Goal: Information Seeking & Learning: Learn about a topic

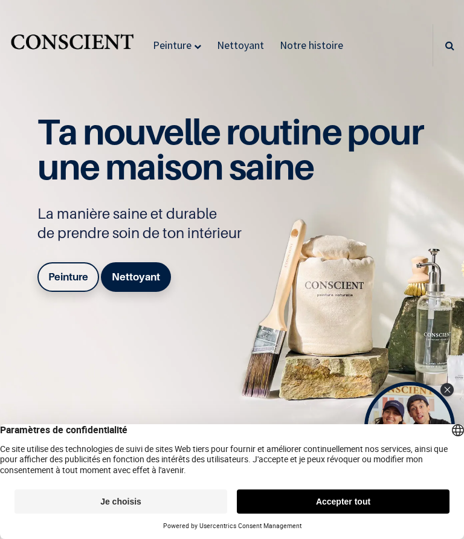
click at [388, 502] on button "Accepter tout" at bounding box center [343, 502] width 213 height 24
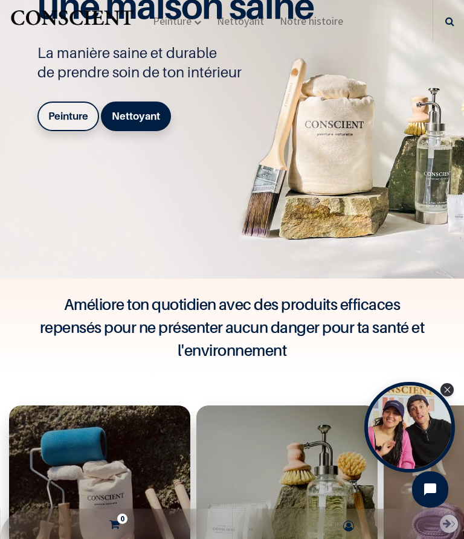
click at [383, 425] on div "Open Tolstoy widget" at bounding box center [409, 427] width 91 height 91
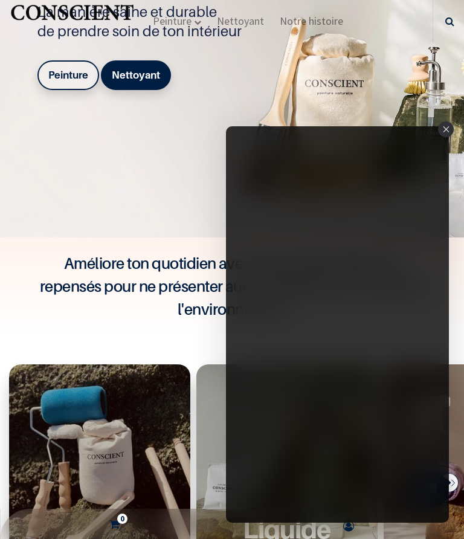
scroll to position [202, 0]
click at [79, 81] on b "Peinture" at bounding box center [68, 75] width 40 height 12
click at [448, 132] on div "Close" at bounding box center [446, 129] width 16 height 16
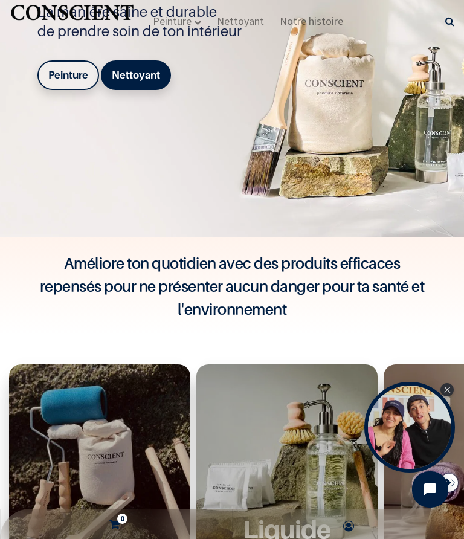
click at [448, 132] on img at bounding box center [232, 17] width 464 height 439
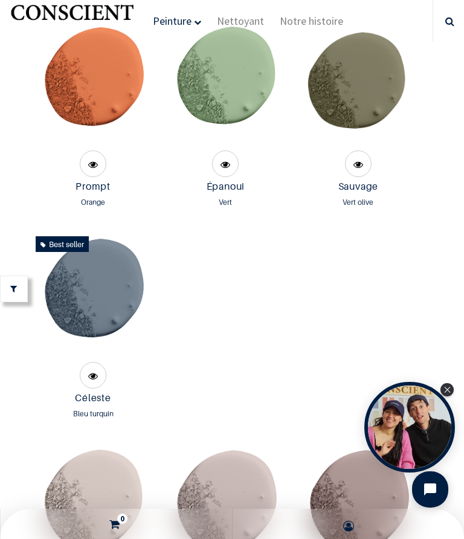
scroll to position [2859, 0]
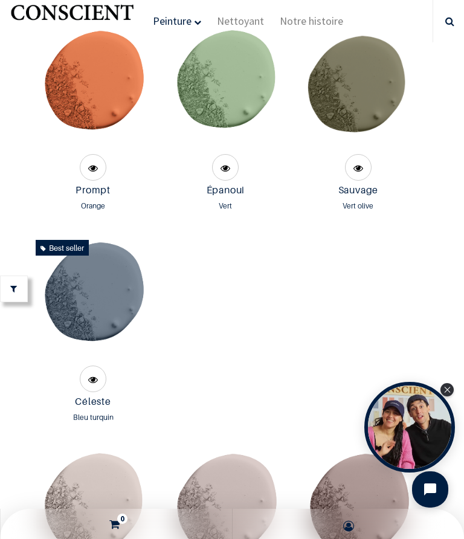
click at [100, 181] on link at bounding box center [93, 167] width 27 height 27
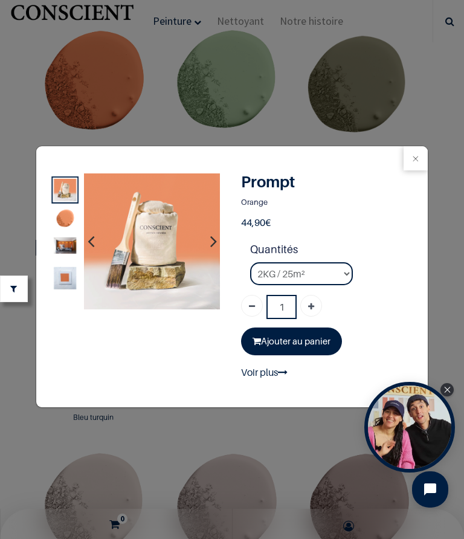
click at [221, 240] on button "button" at bounding box center [213, 241] width 19 height 45
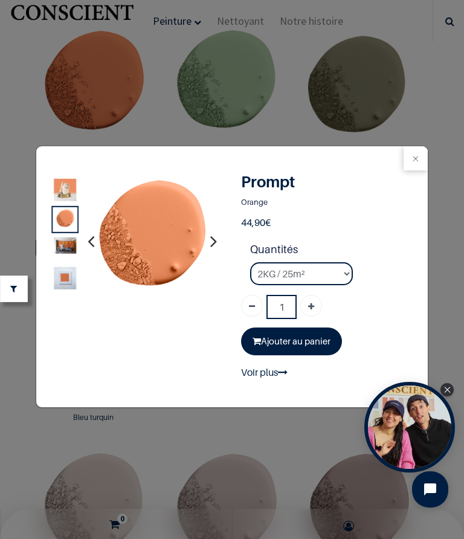
click at [221, 240] on button "button" at bounding box center [213, 241] width 19 height 45
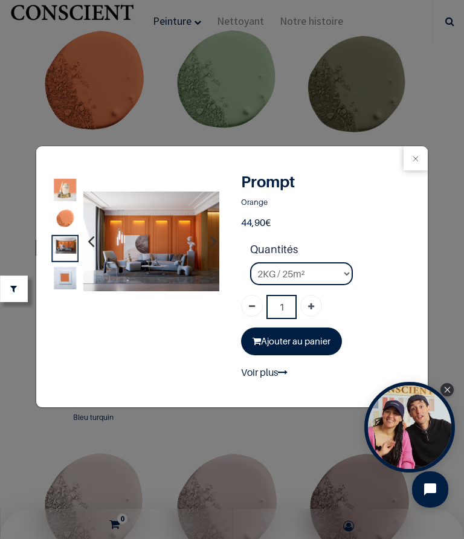
click at [173, 261] on img at bounding box center [151, 241] width 137 height 100
click at [74, 284] on img at bounding box center [65, 278] width 22 height 22
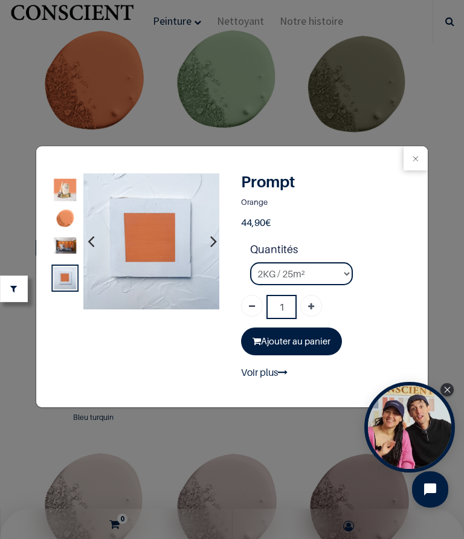
click at [421, 156] on button "Close" at bounding box center [416, 158] width 24 height 24
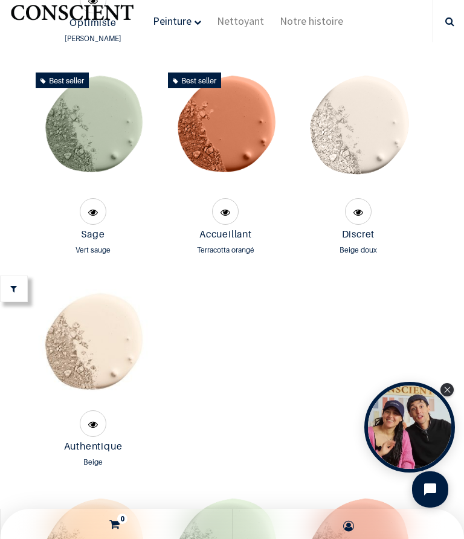
scroll to position [1544, 0]
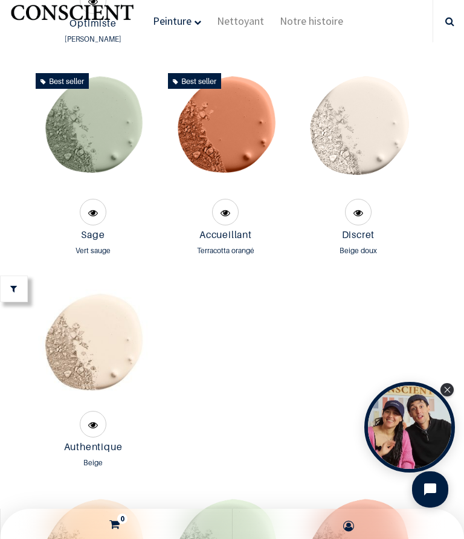
click at [252, 180] on img at bounding box center [225, 132] width 125 height 128
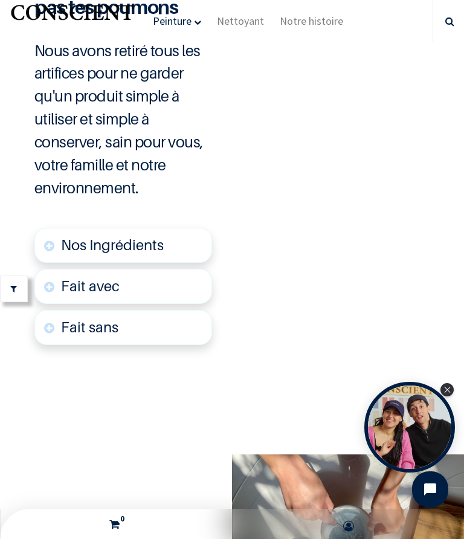
scroll to position [5268, 0]
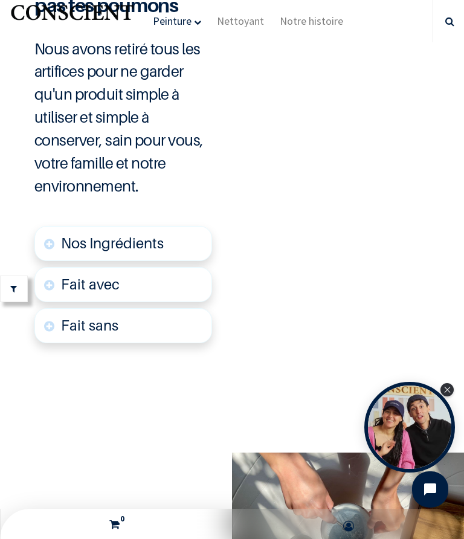
click at [177, 261] on link "Nos Ingrédients" at bounding box center [123, 243] width 178 height 35
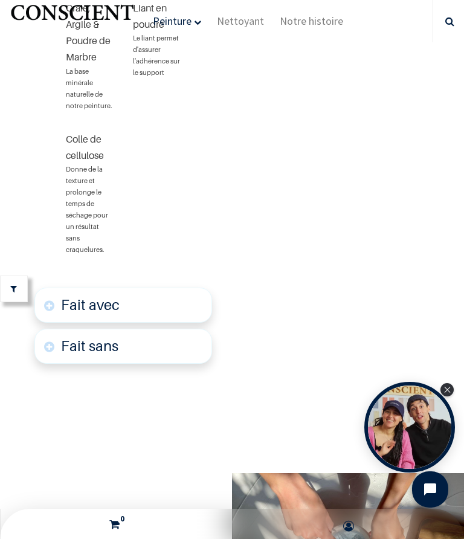
scroll to position [5563, 0]
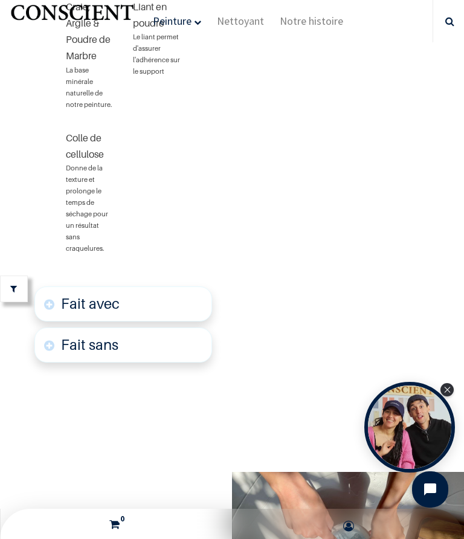
click at [188, 322] on link "Fait avec" at bounding box center [123, 303] width 178 height 35
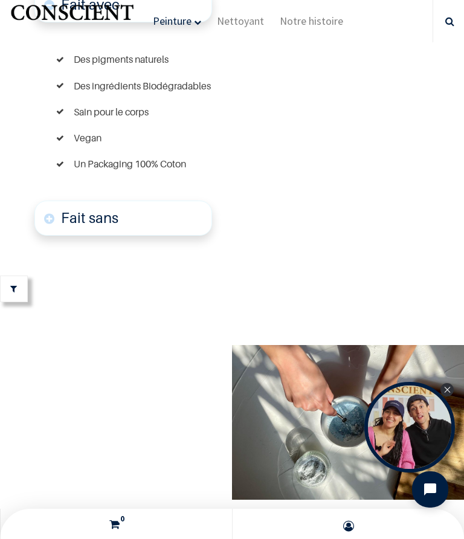
scroll to position [5864, 0]
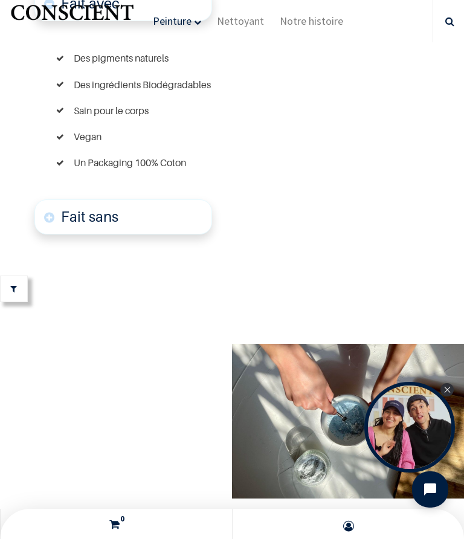
click at [183, 235] on link "Fait sans" at bounding box center [123, 216] width 178 height 35
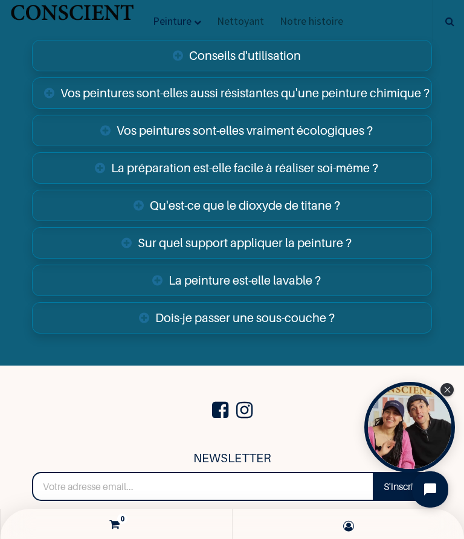
scroll to position [7543, 0]
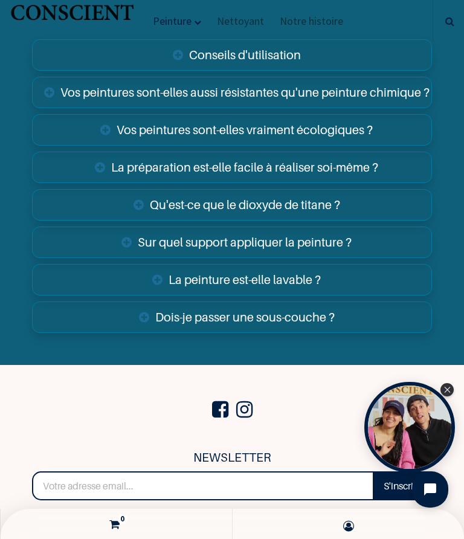
click at [401, 108] on link "Vos peintures sont-elles aussi résistantes qu'une peinture chimique ?" at bounding box center [231, 92] width 399 height 31
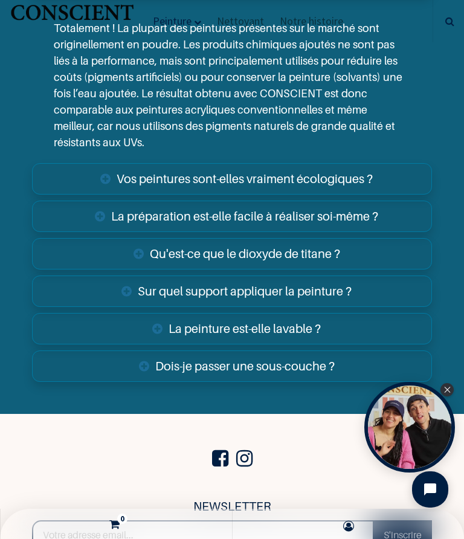
scroll to position [7653, 0]
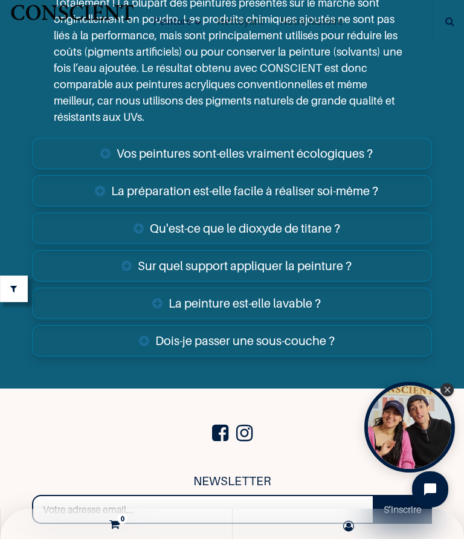
click at [375, 207] on link "La préparation est-elle facile à réaliser soi-même ?" at bounding box center [231, 190] width 399 height 31
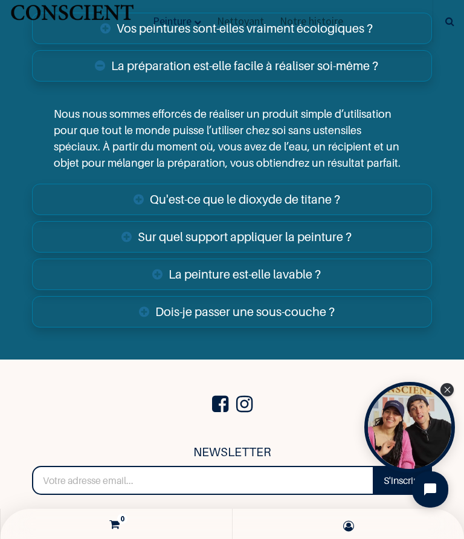
scroll to position [7808, 0]
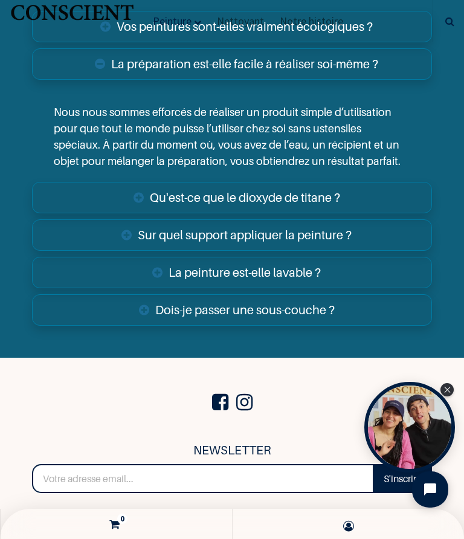
click at [346, 213] on link "Qu'est-ce que le dioxyde de titane ?" at bounding box center [231, 197] width 399 height 31
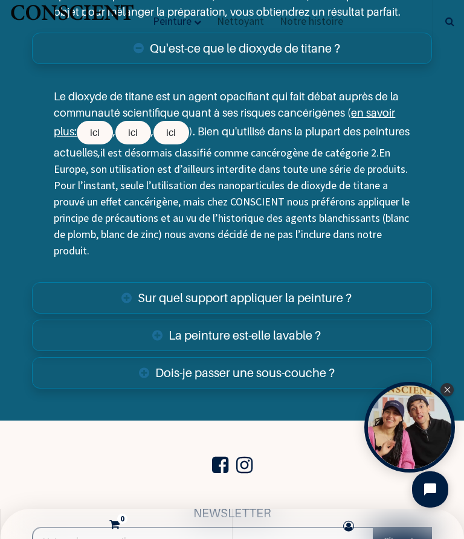
scroll to position [7959, 0]
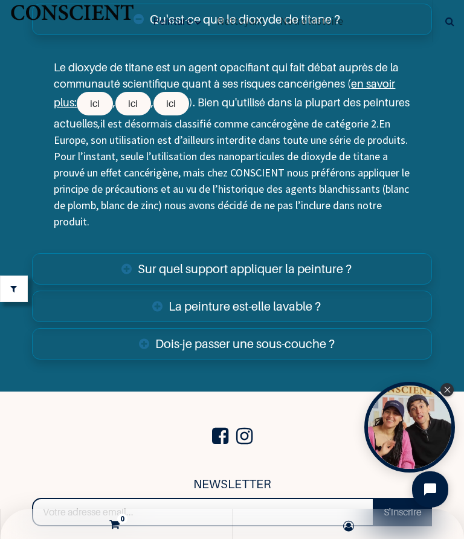
click at [390, 322] on link "La peinture est-elle lavable ?" at bounding box center [231, 306] width 399 height 31
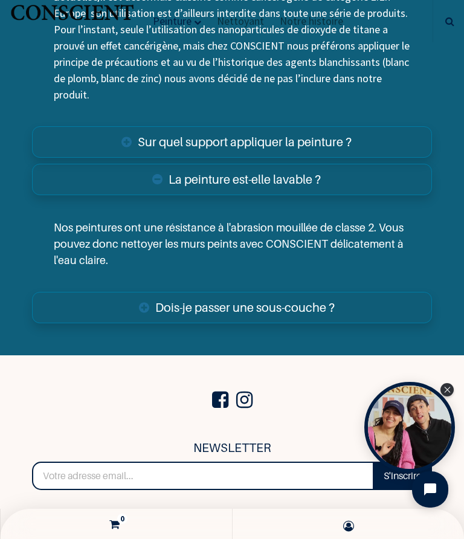
scroll to position [8114, 0]
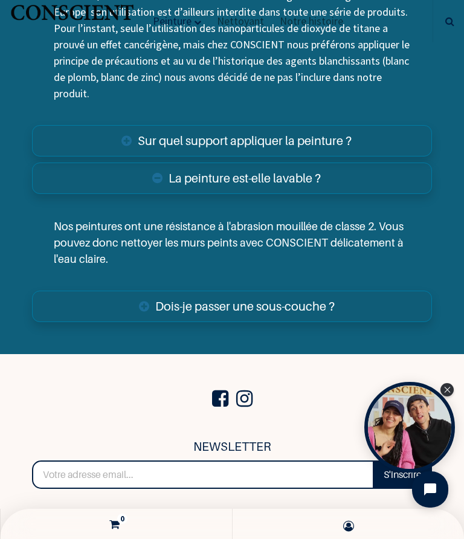
click at [348, 322] on link "Dois-je passer une sous-couche ?" at bounding box center [231, 306] width 399 height 31
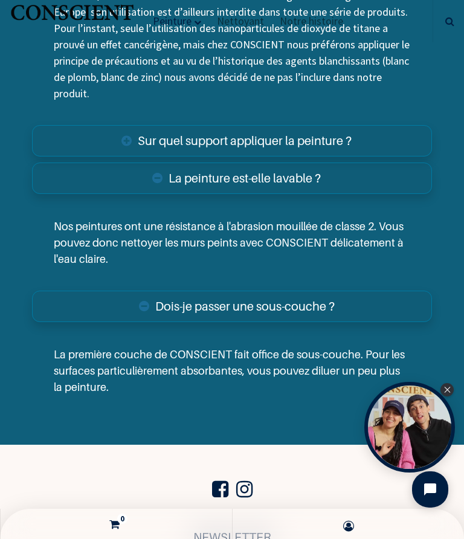
click at [442, 387] on div "Close Tolstoy widget" at bounding box center [447, 389] width 13 height 13
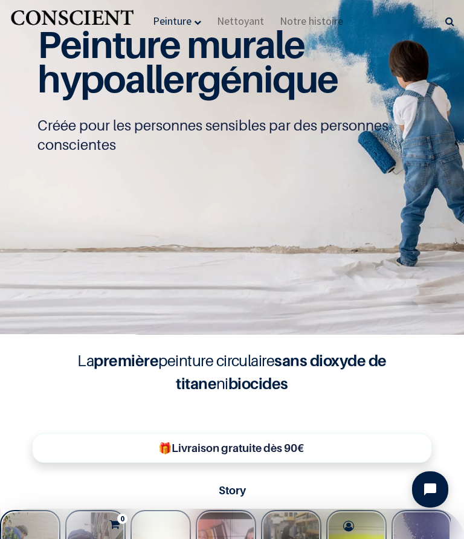
scroll to position [104, 0]
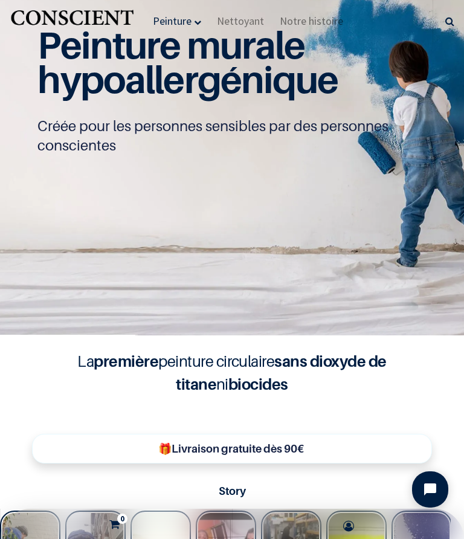
click at [317, 16] on span "Notre histoire" at bounding box center [311, 21] width 63 height 14
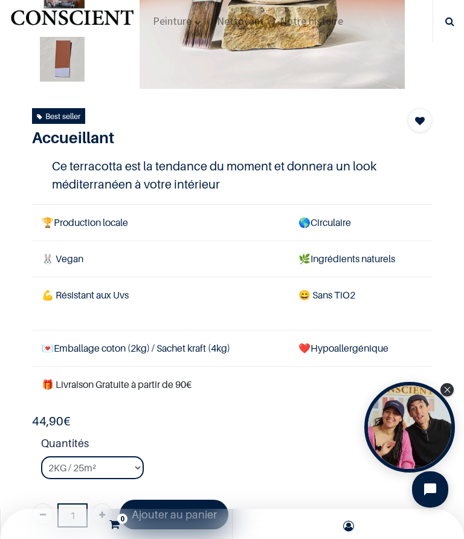
scroll to position [94, 0]
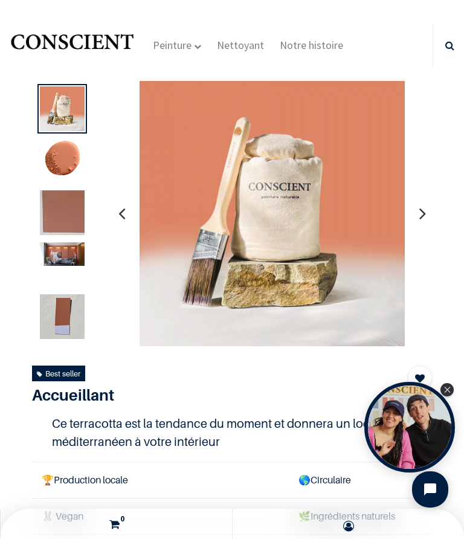
click at [77, 253] on img at bounding box center [62, 254] width 45 height 24
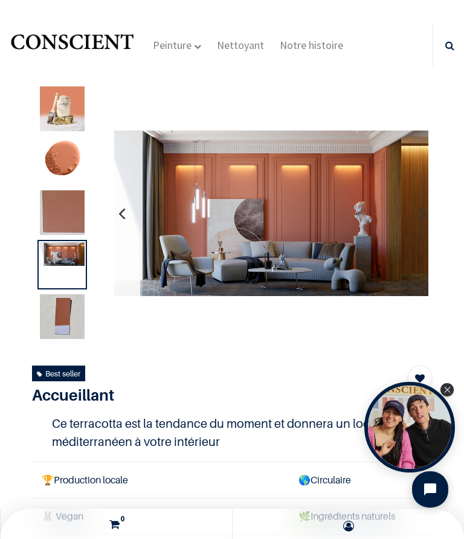
click at [71, 222] on img at bounding box center [62, 212] width 45 height 45
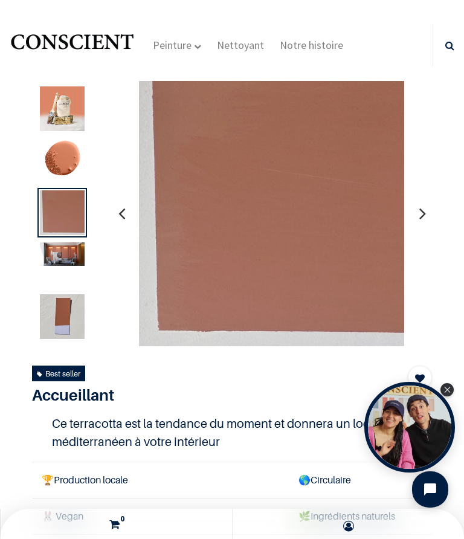
click at [71, 325] on img at bounding box center [62, 316] width 45 height 45
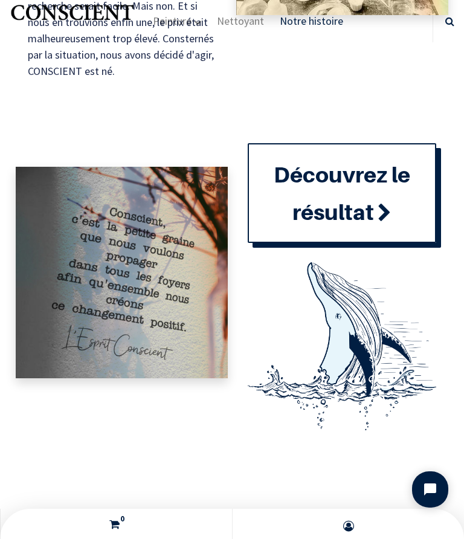
scroll to position [1207, 0]
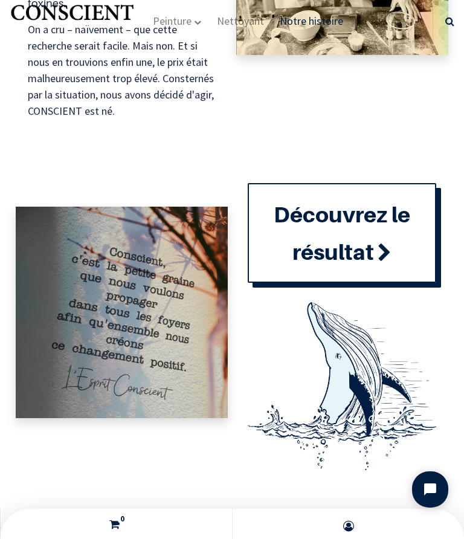
click at [406, 244] on link "Découvrez le résultat" at bounding box center [342, 233] width 189 height 100
